Goal: Find specific page/section: Find specific page/section

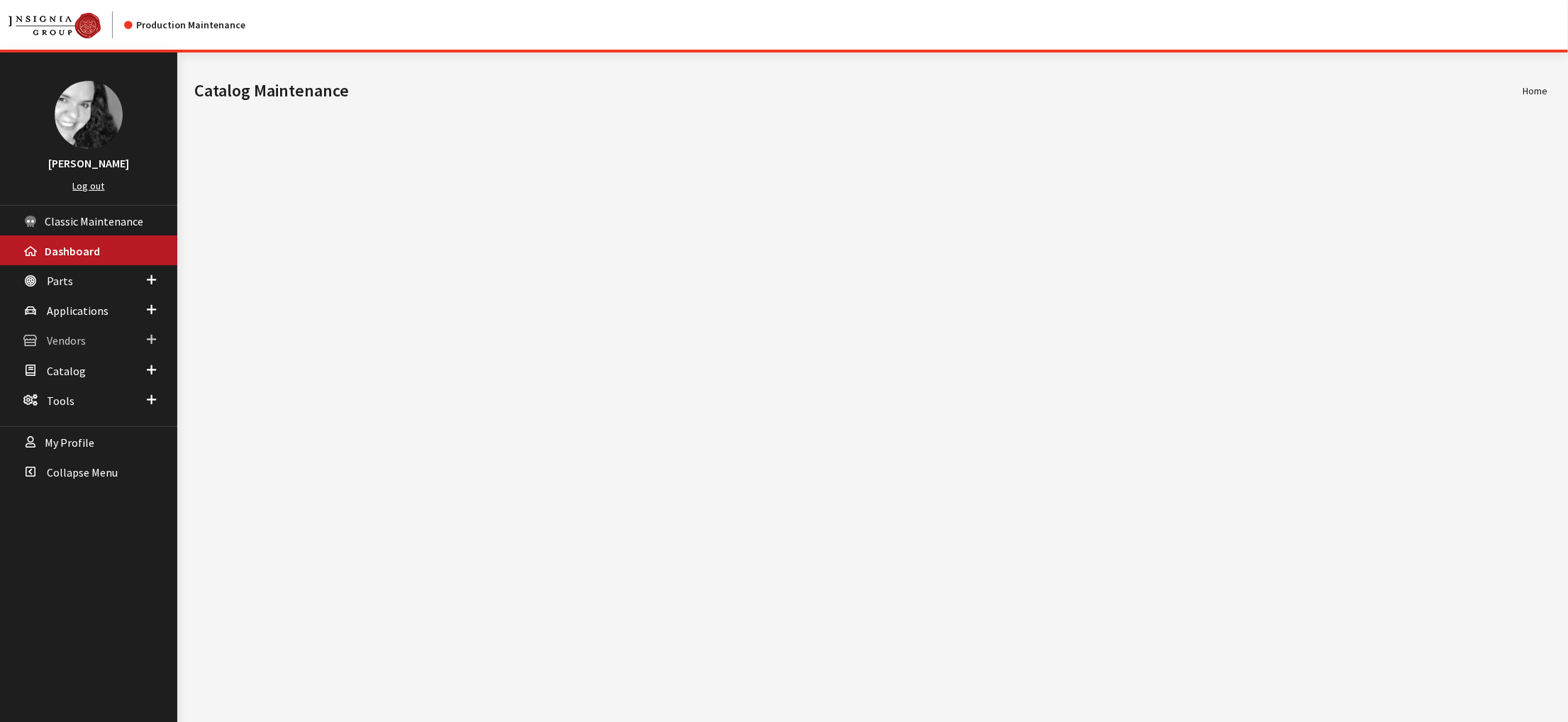
click at [68, 349] on span "Vendors" at bounding box center [66, 341] width 39 height 14
click at [74, 382] on link "Dealer Search" at bounding box center [89, 368] width 177 height 26
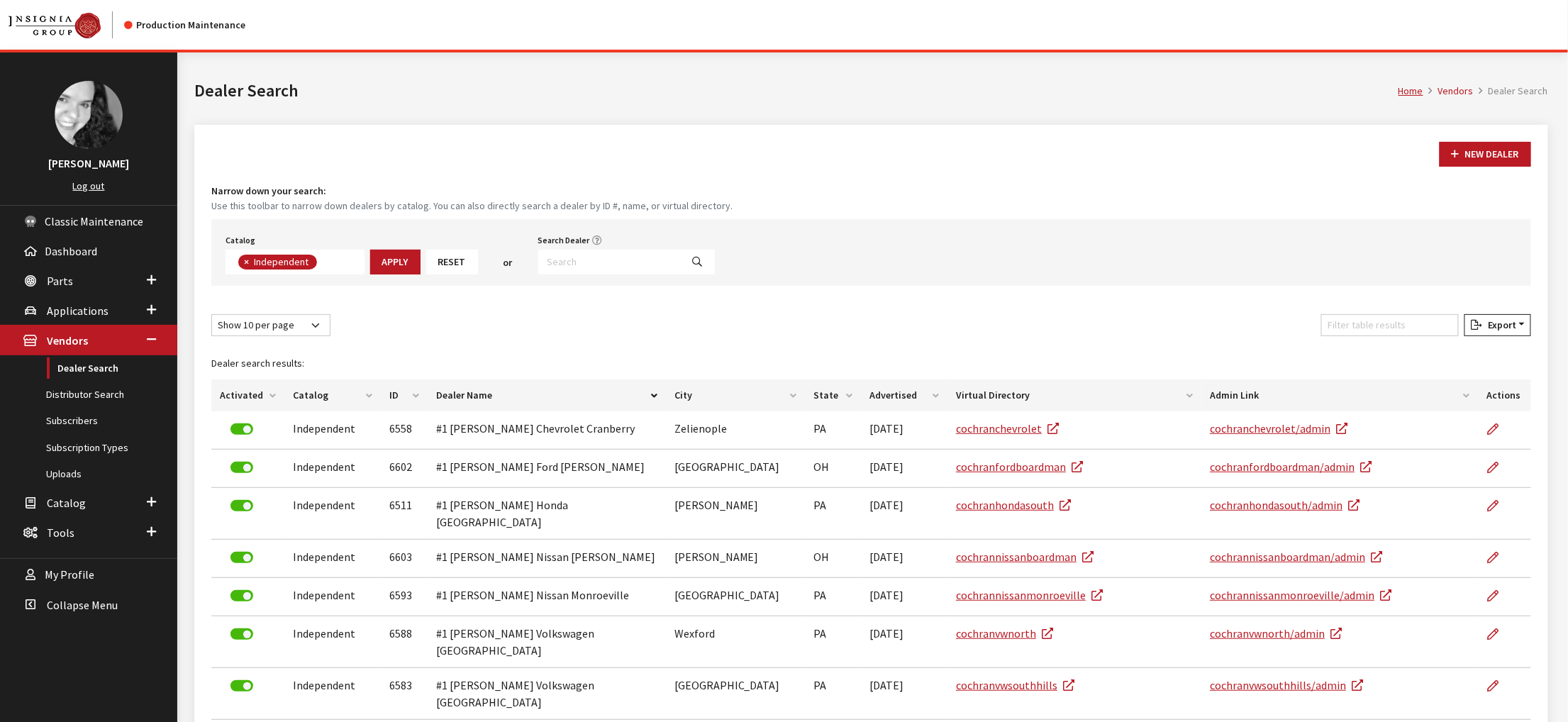
scroll to position [123, 0]
type input "4135"
select select
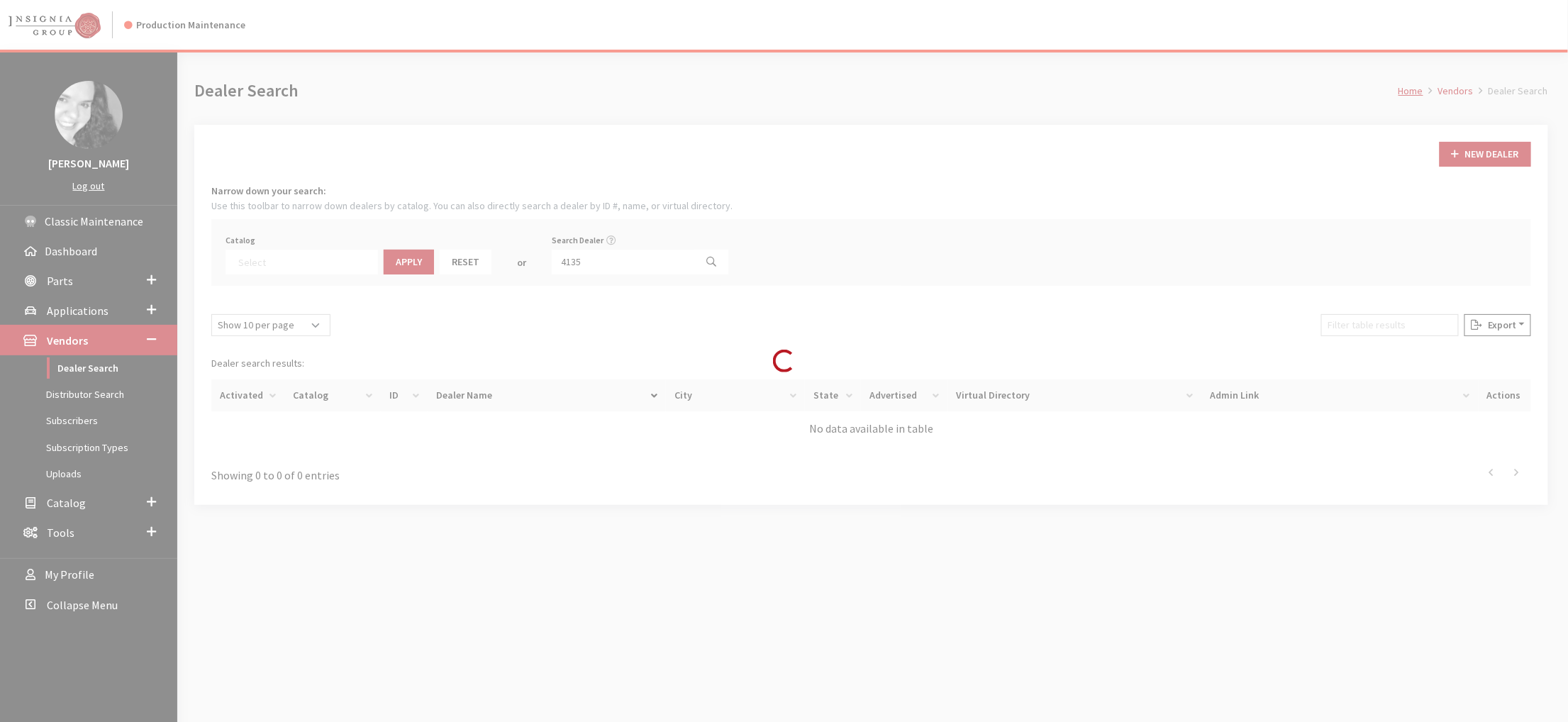
scroll to position [180, 0]
